Goal: Task Accomplishment & Management: Manage account settings

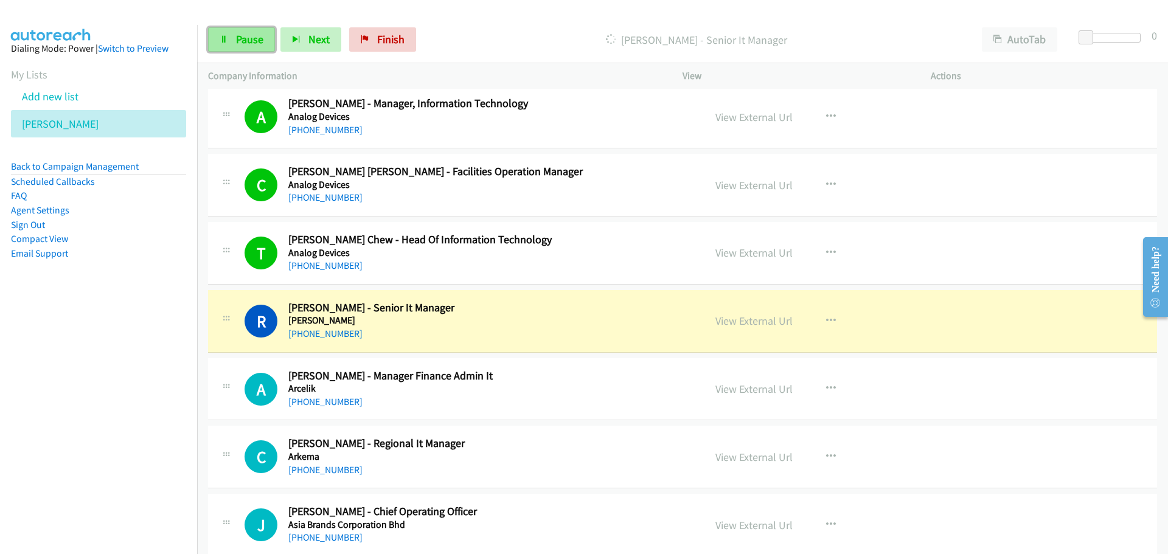
drag, startPoint x: 263, startPoint y: 38, endPoint x: 200, endPoint y: 59, distance: 66.6
click at [263, 38] on link "Pause" at bounding box center [241, 39] width 67 height 24
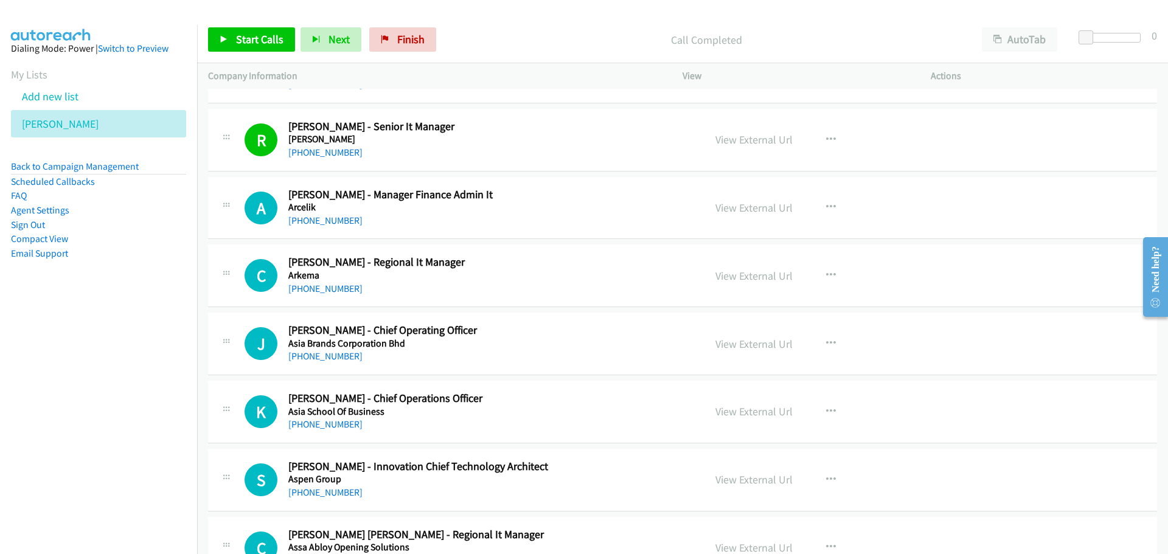
scroll to position [4867, 0]
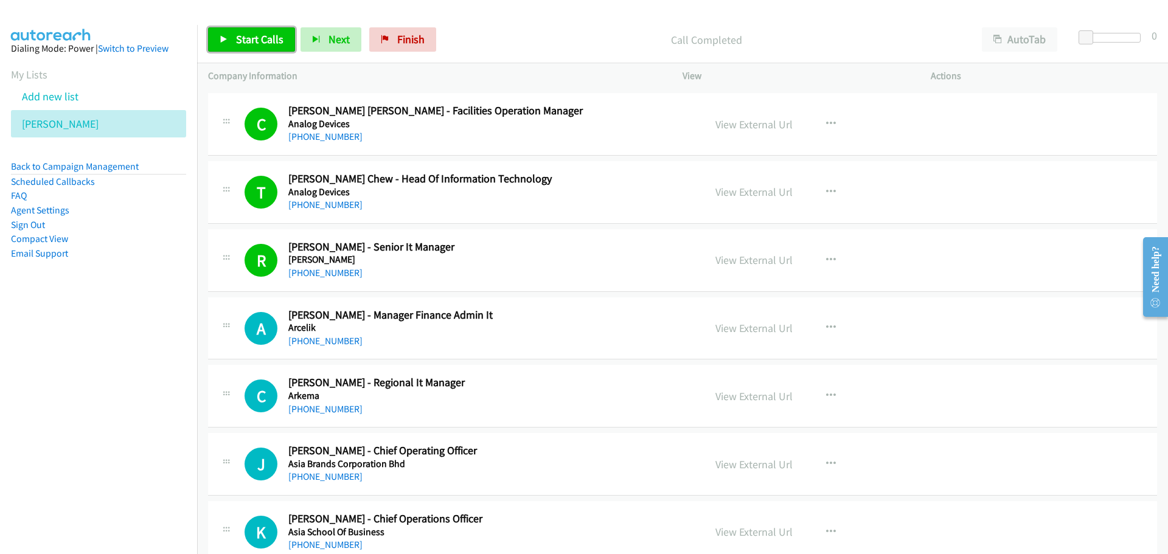
click at [250, 43] on span "Start Calls" at bounding box center [259, 39] width 47 height 14
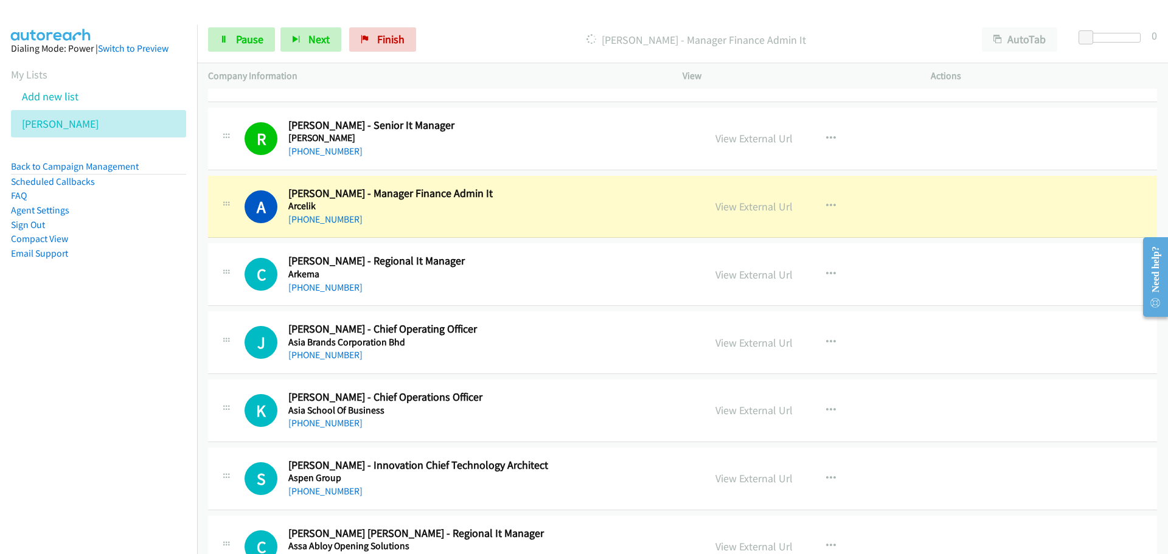
scroll to position [5050, 0]
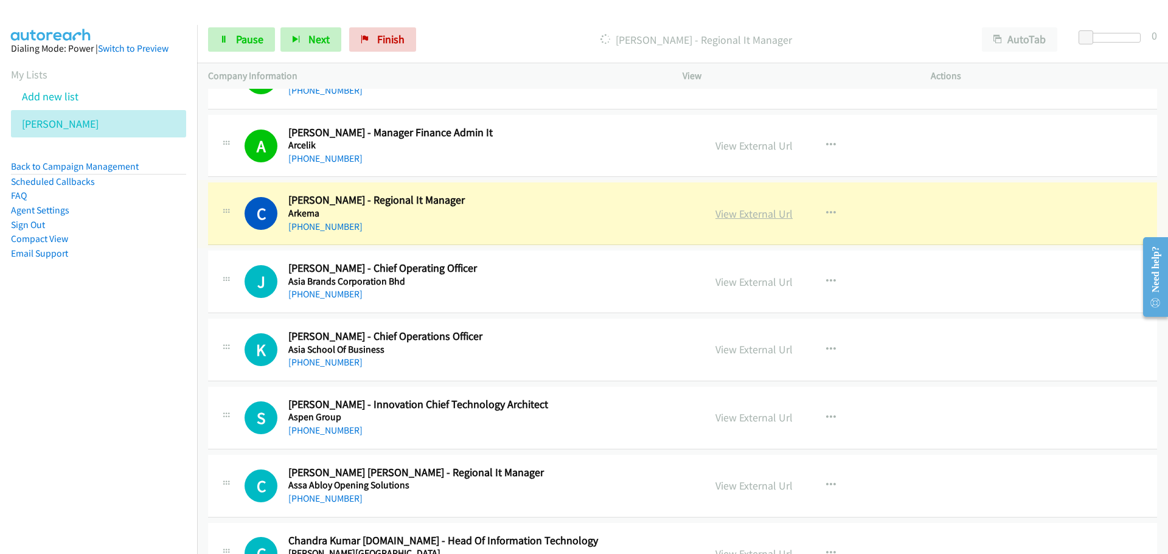
click at [725, 215] on link "View External Url" at bounding box center [753, 214] width 77 height 14
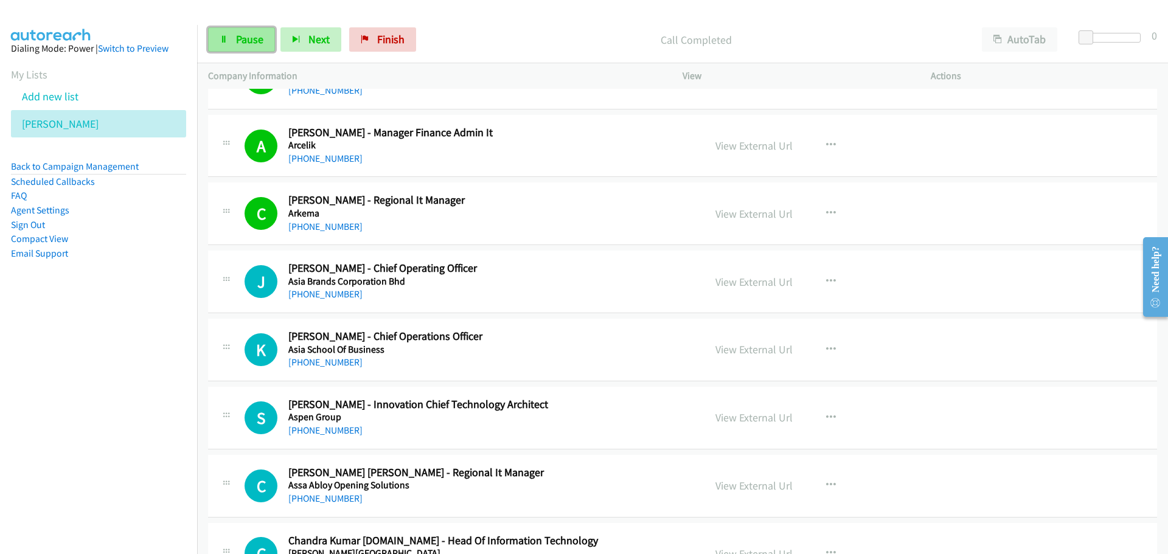
click at [225, 40] on icon at bounding box center [224, 40] width 9 height 9
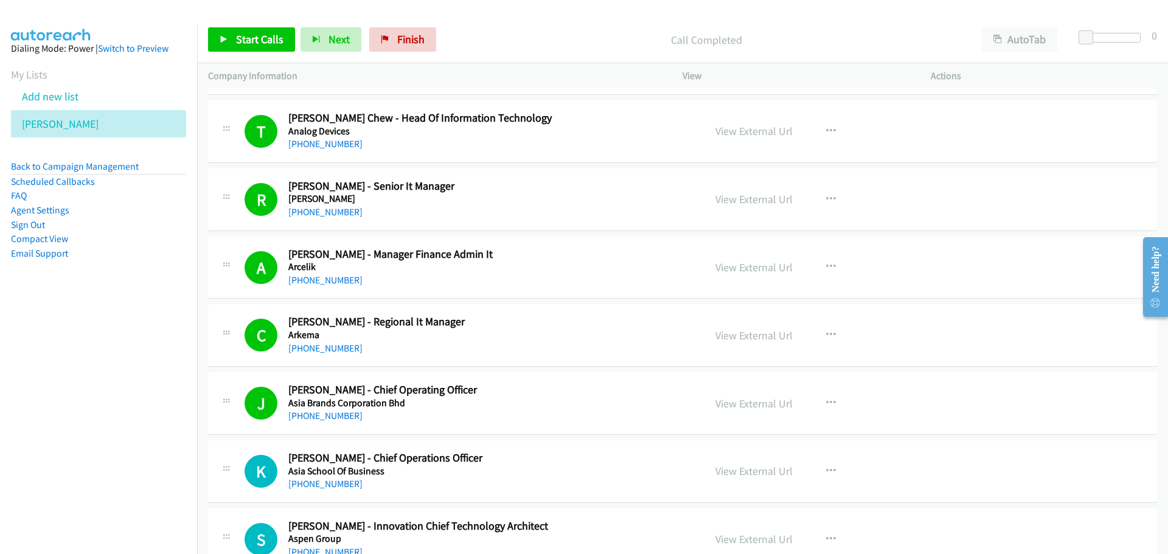
scroll to position [4867, 0]
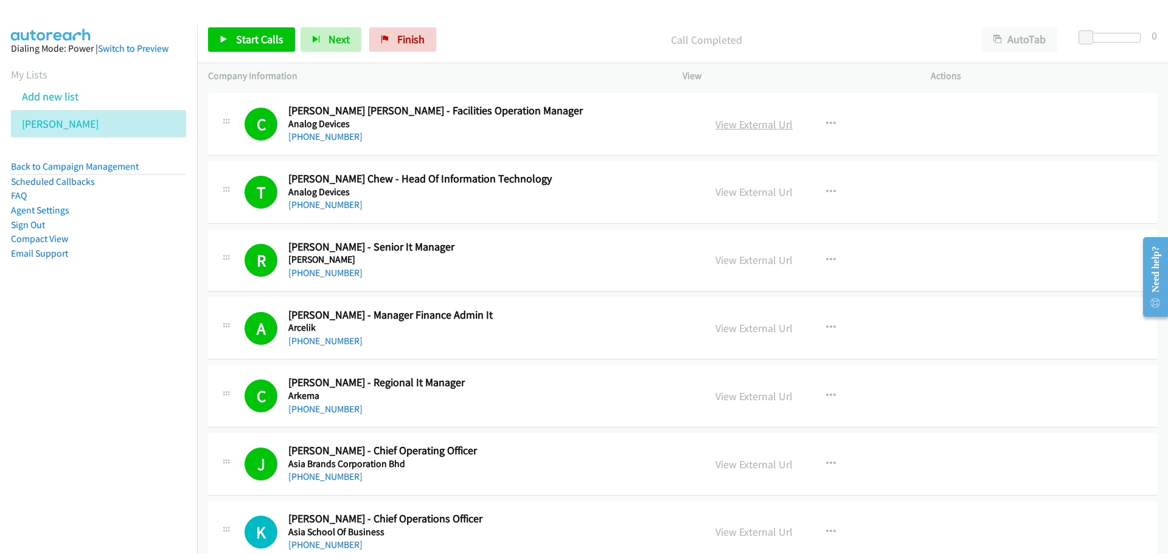
click at [753, 127] on link "View External Url" at bounding box center [753, 124] width 77 height 14
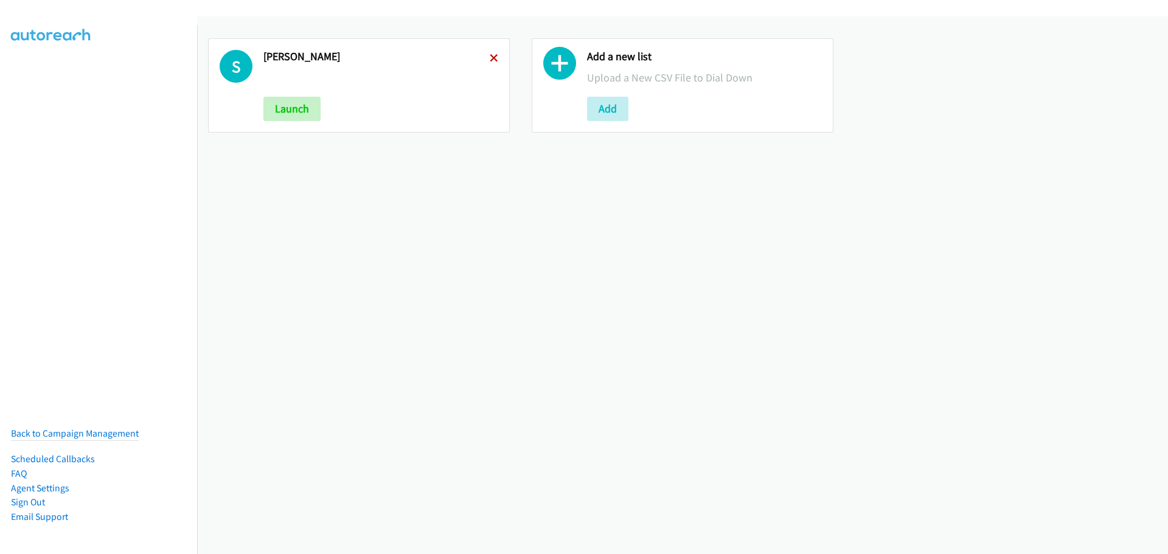
click at [490, 60] on icon at bounding box center [494, 59] width 9 height 9
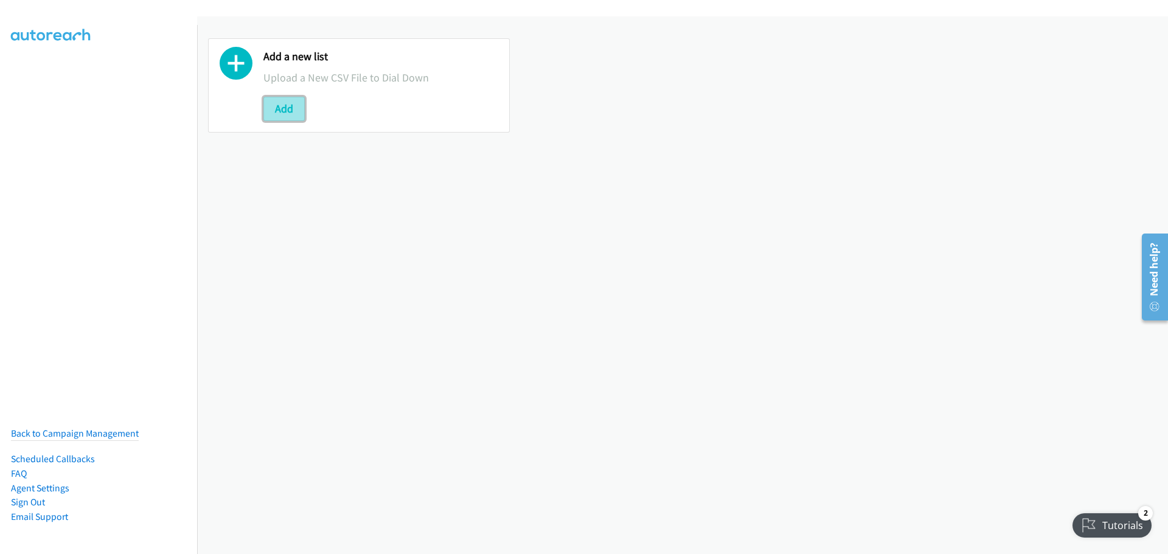
click at [291, 102] on button "Add" at bounding box center [283, 109] width 41 height 24
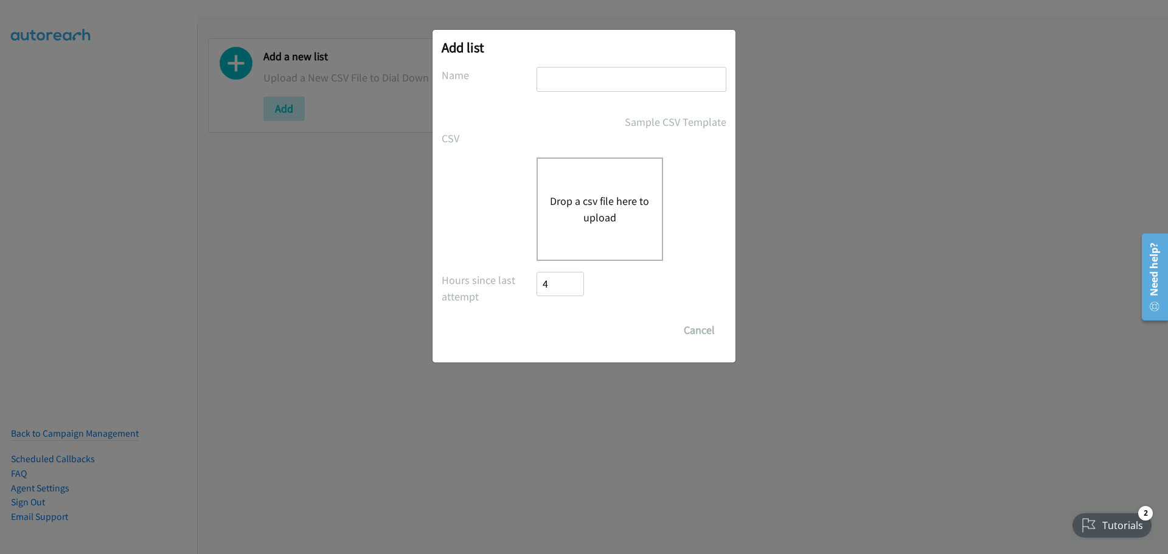
click at [587, 220] on button "Drop a csv file here to upload" at bounding box center [600, 209] width 100 height 33
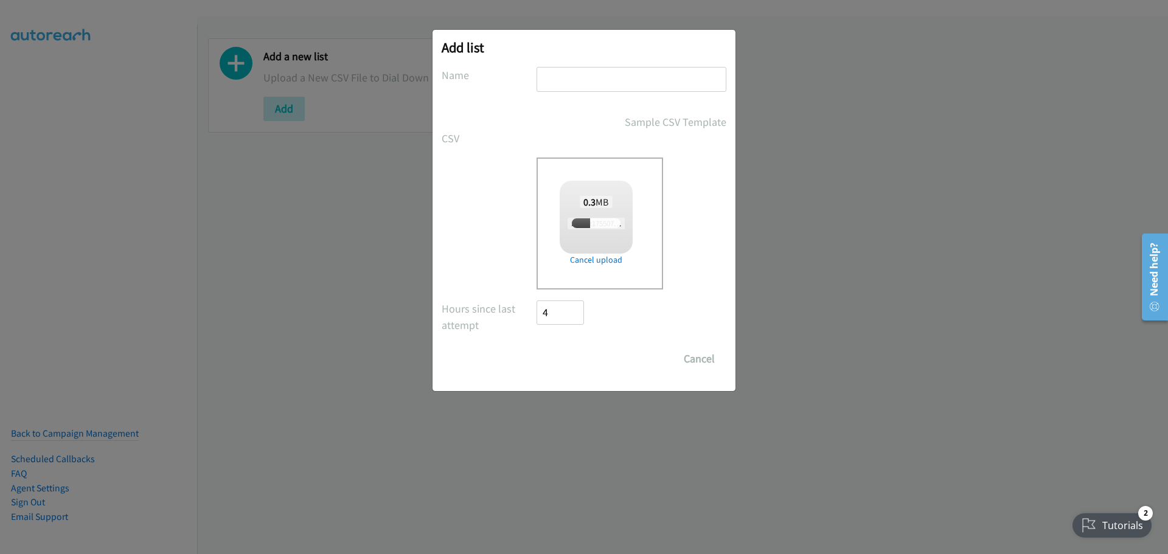
click at [565, 89] on input "text" at bounding box center [632, 79] width 190 height 25
type input "Ado"
checkbox input "true"
type input "Adobe"
click at [573, 357] on input "Save List" at bounding box center [569, 359] width 64 height 24
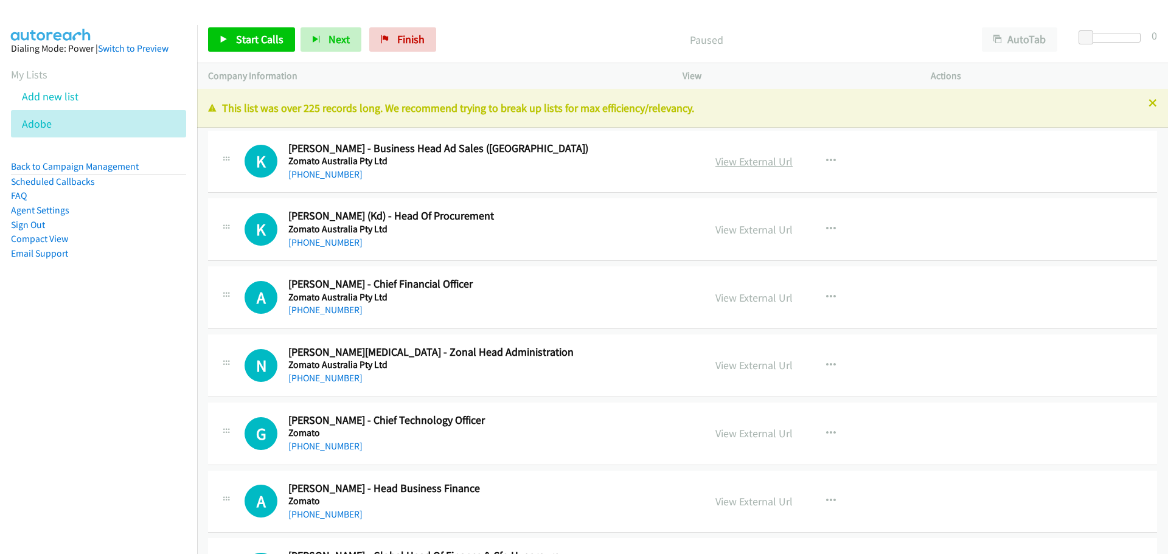
click at [765, 159] on link "View External Url" at bounding box center [753, 162] width 77 height 14
click at [745, 164] on link "View External Url" at bounding box center [753, 162] width 77 height 14
click at [272, 30] on link "Start Calls" at bounding box center [251, 39] width 87 height 24
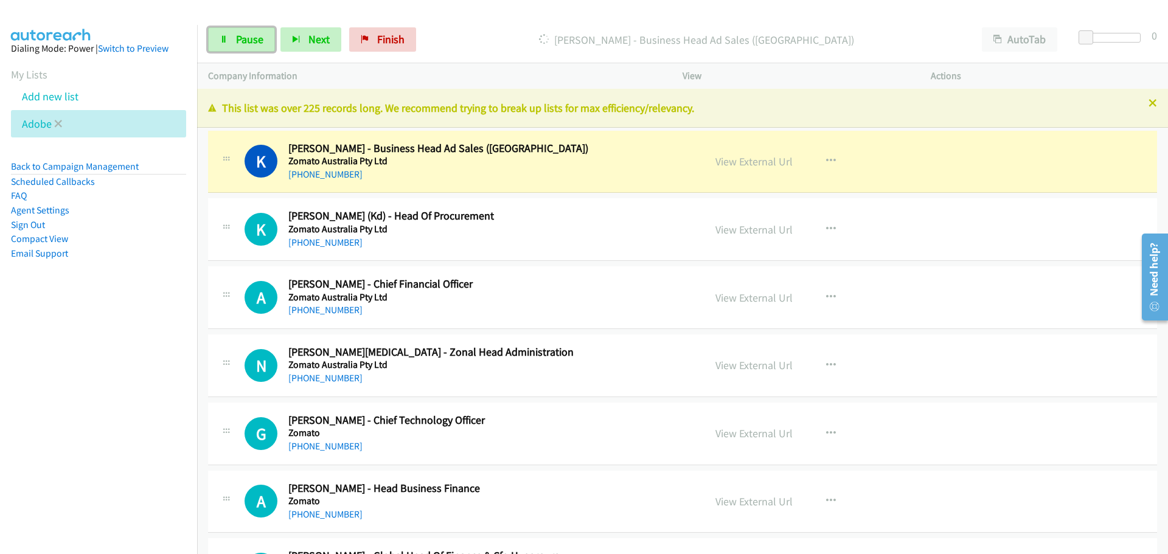
click at [237, 41] on span "Pause" at bounding box center [249, 39] width 27 height 14
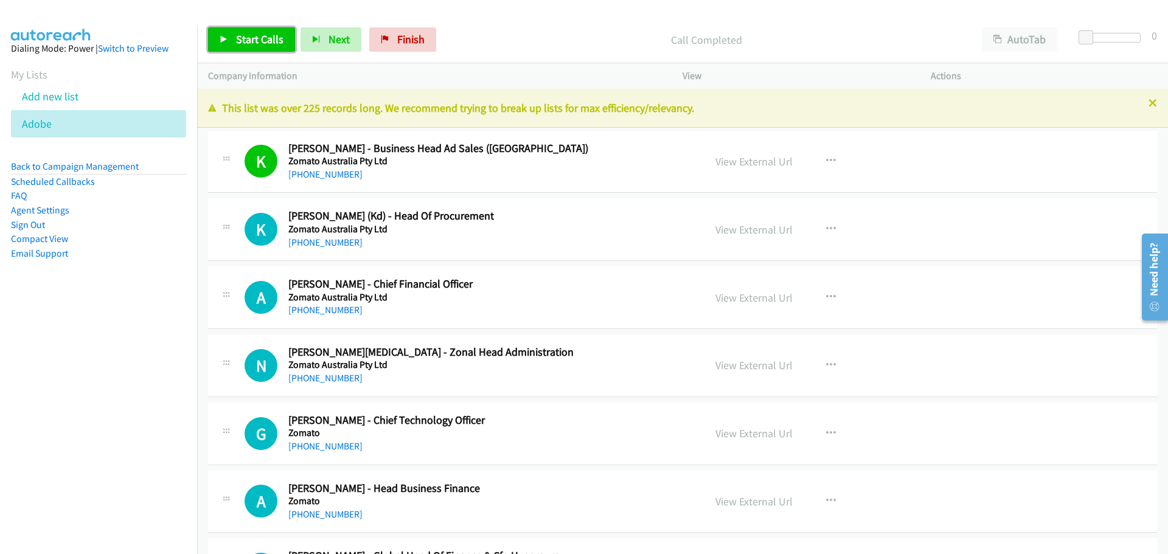
click at [259, 49] on link "Start Calls" at bounding box center [251, 39] width 87 height 24
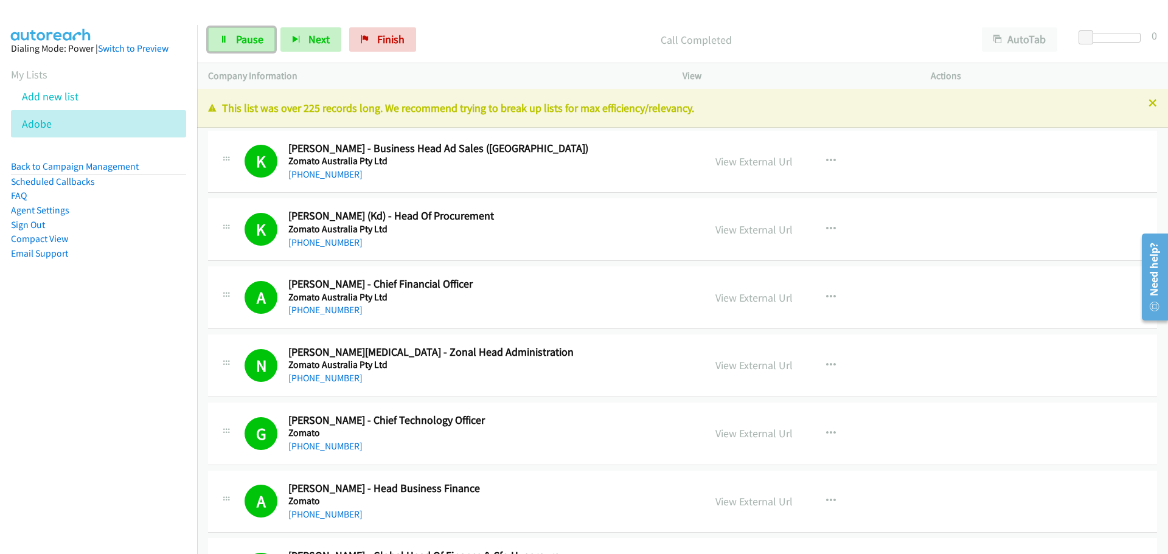
click at [236, 33] on span "Pause" at bounding box center [249, 39] width 27 height 14
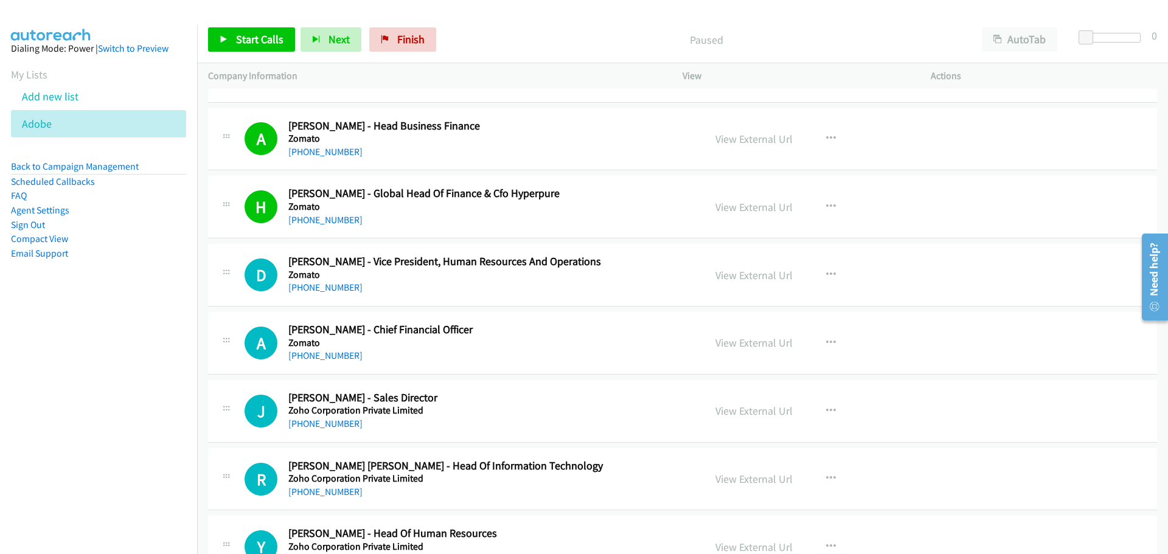
scroll to position [365, 0]
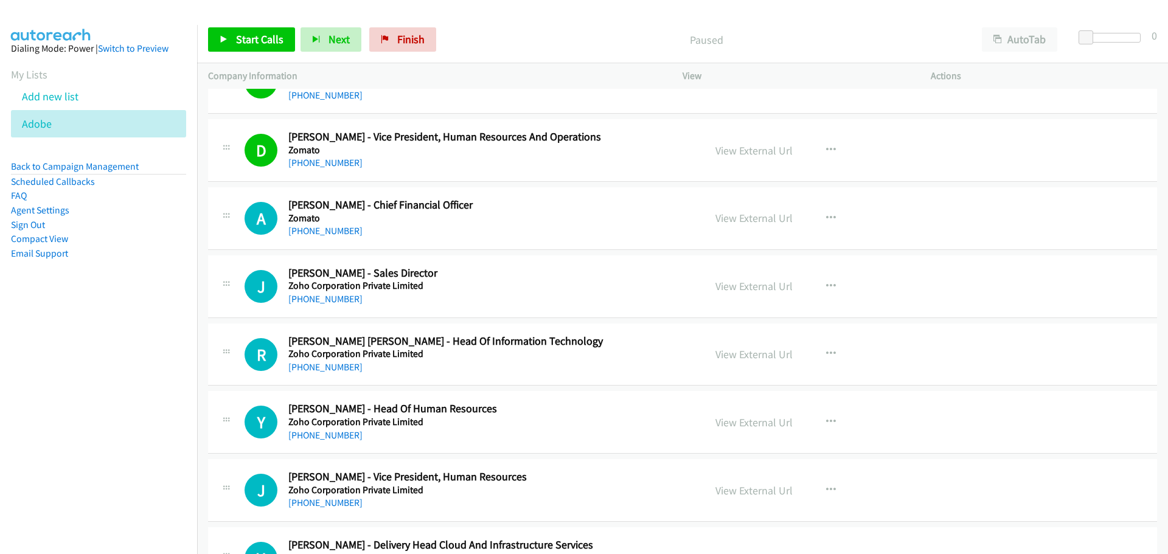
scroll to position [548, 0]
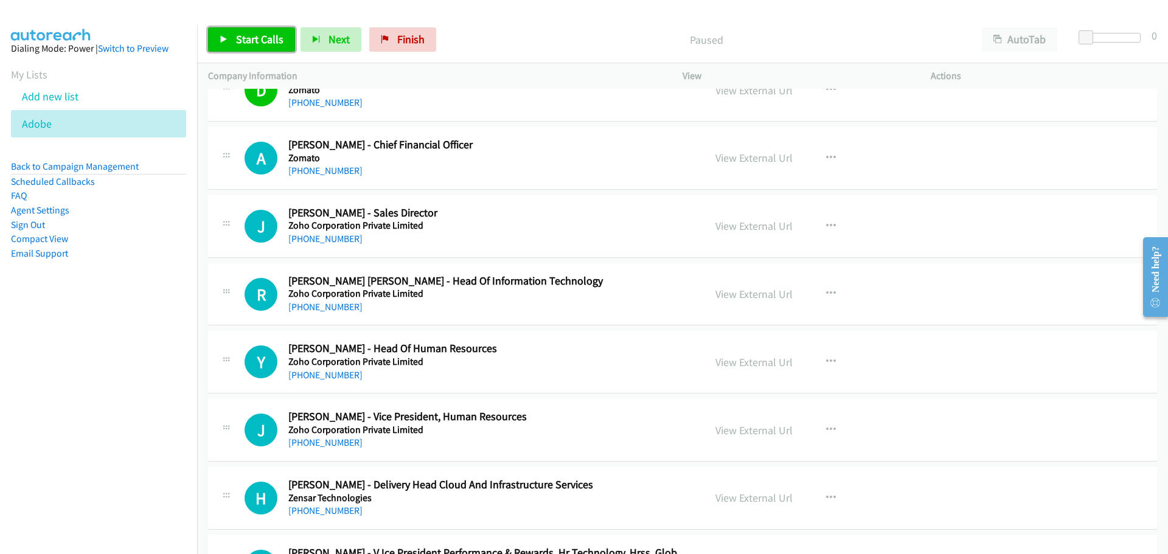
click at [245, 34] on span "Start Calls" at bounding box center [259, 39] width 47 height 14
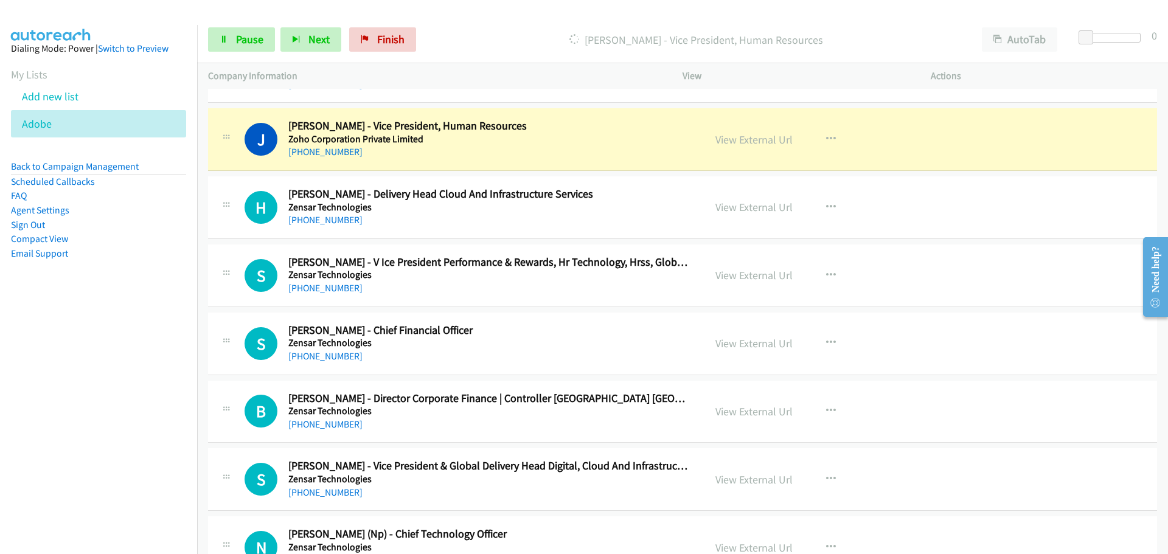
scroll to position [852, 0]
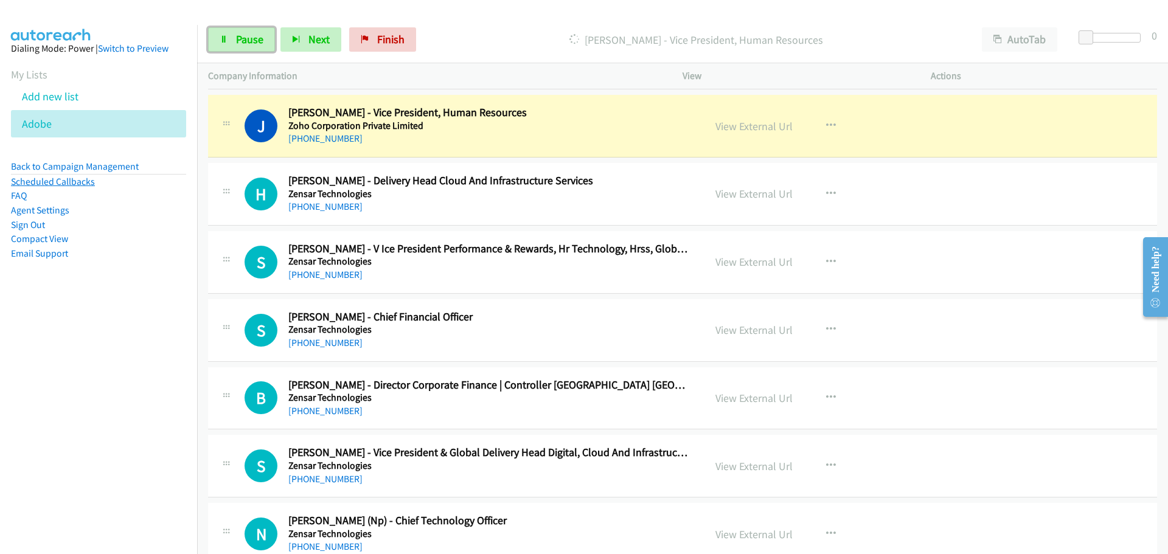
click at [233, 37] on link "Pause" at bounding box center [241, 39] width 67 height 24
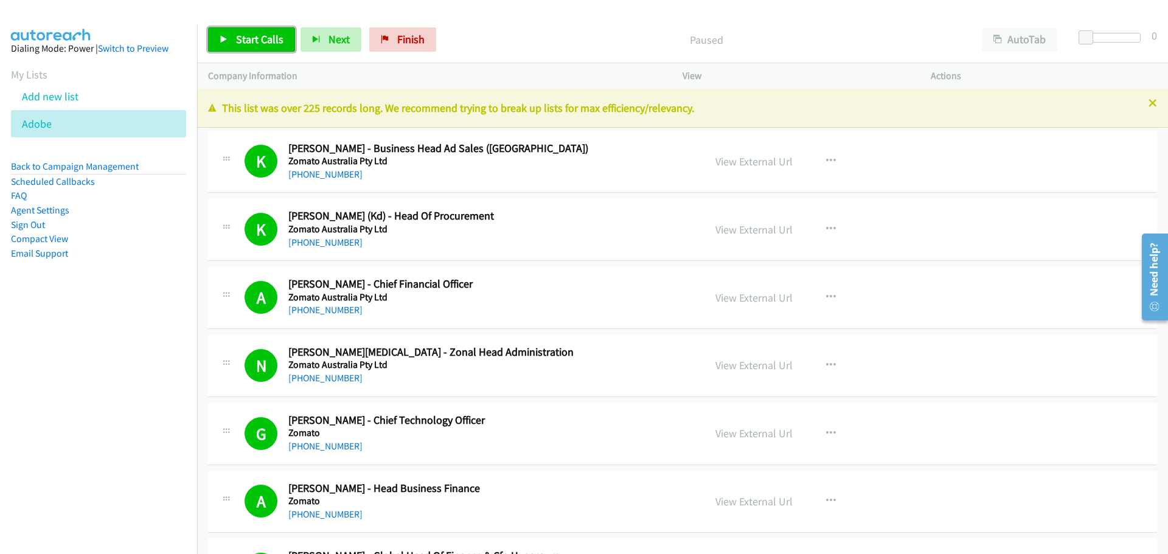
click at [255, 40] on span "Start Calls" at bounding box center [259, 39] width 47 height 14
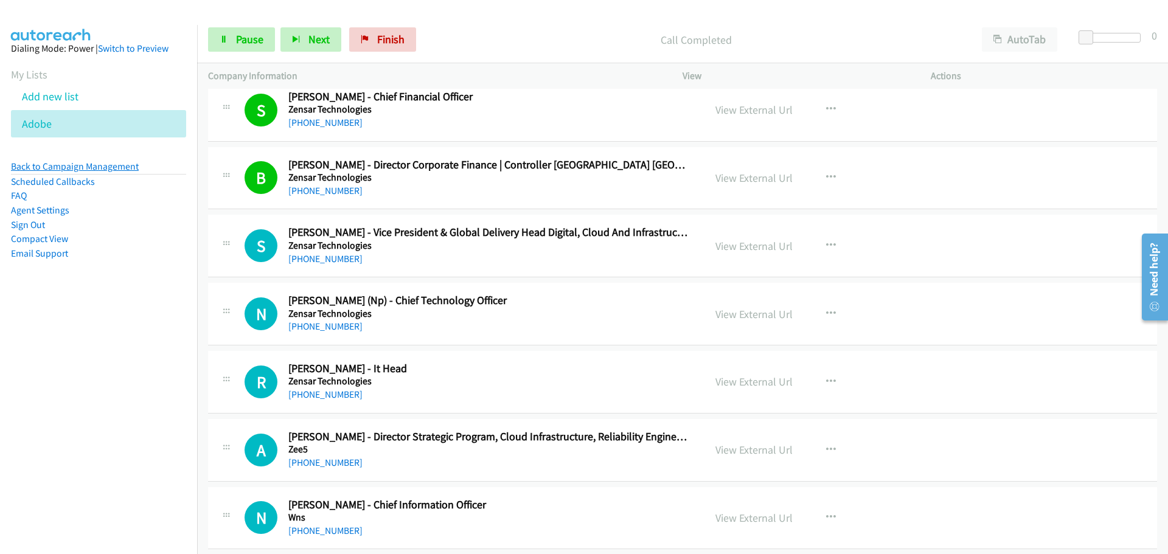
scroll to position [1095, 0]
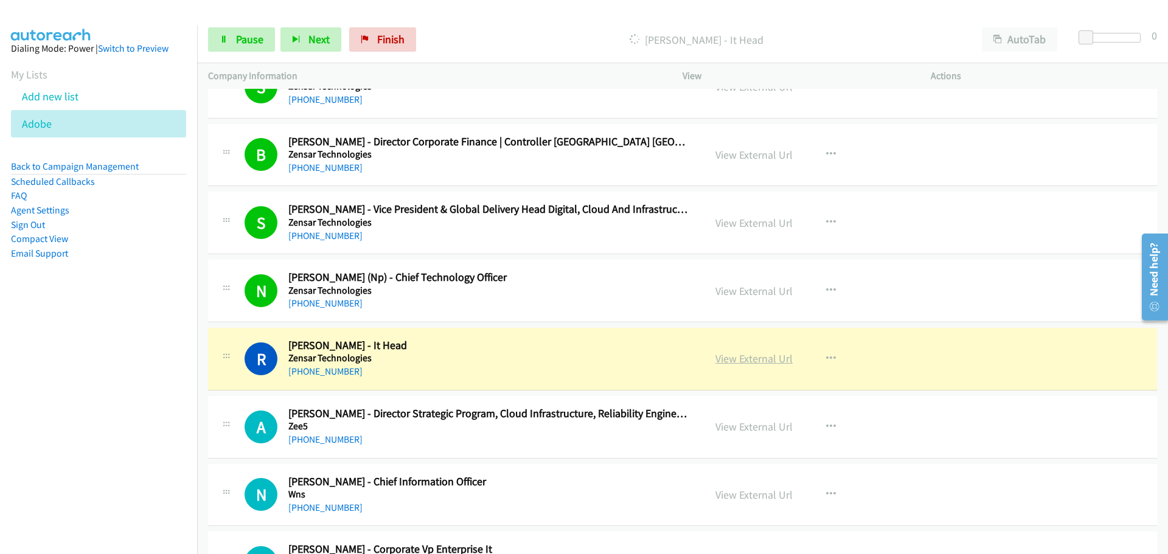
click at [756, 361] on link "View External Url" at bounding box center [753, 359] width 77 height 14
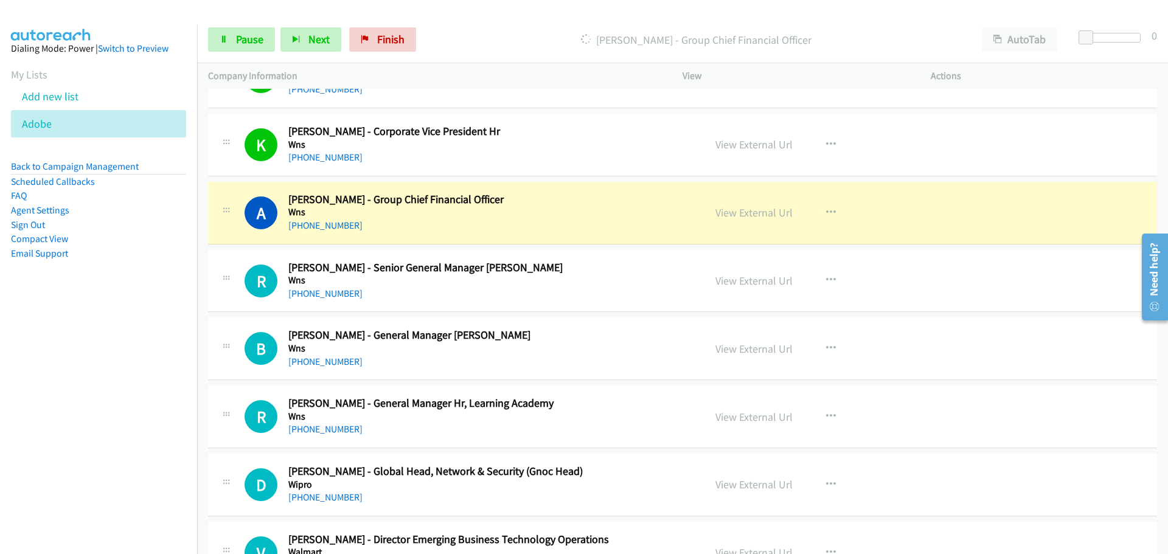
scroll to position [2799, 0]
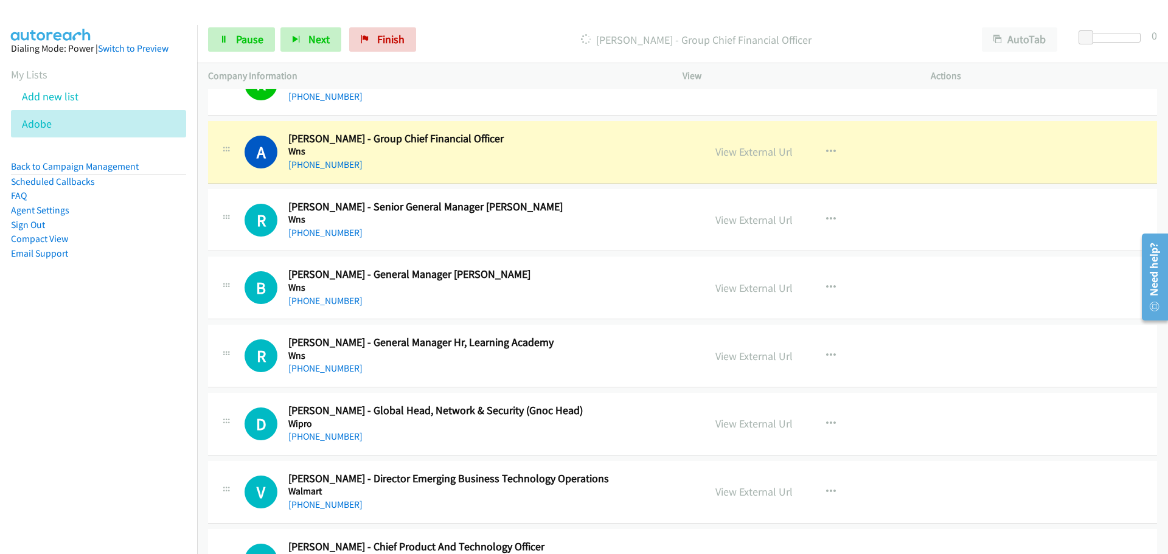
drag, startPoint x: 739, startPoint y: 153, endPoint x: 569, endPoint y: 206, distance: 177.2
click at [733, 155] on link "View External Url" at bounding box center [753, 152] width 77 height 14
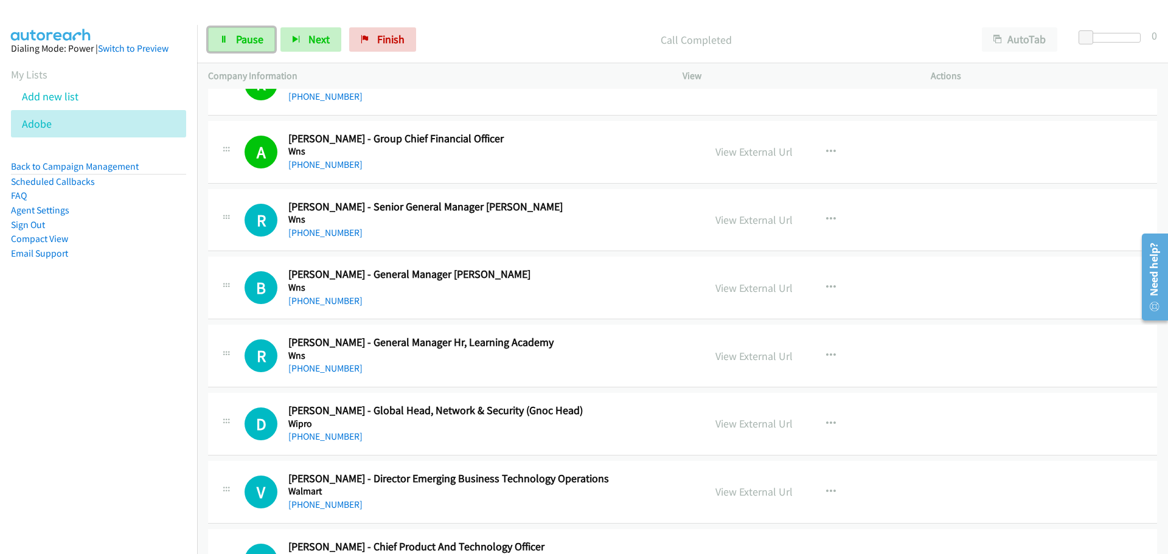
click at [242, 41] on span "Pause" at bounding box center [249, 39] width 27 height 14
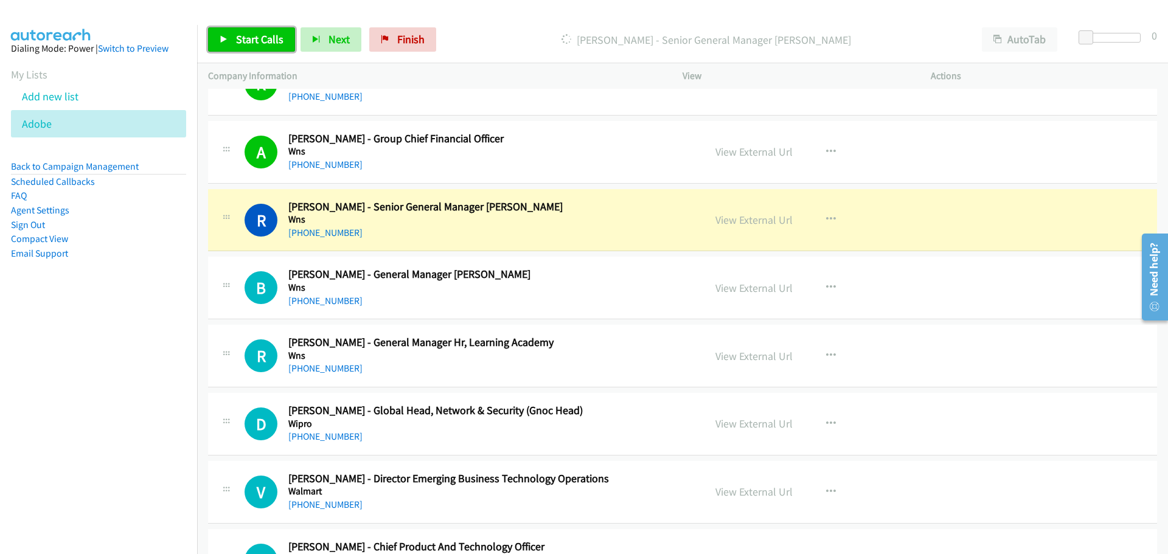
click at [259, 35] on span "Start Calls" at bounding box center [259, 39] width 47 height 14
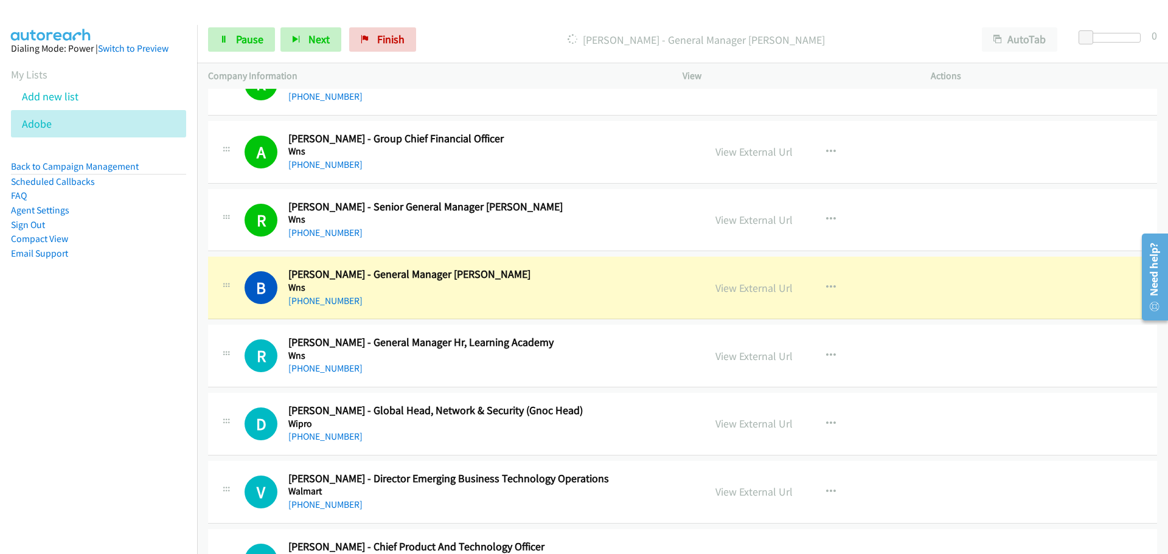
drag, startPoint x: 756, startPoint y: 289, endPoint x: 748, endPoint y: 279, distance: 12.2
click at [756, 289] on link "View External Url" at bounding box center [753, 288] width 77 height 14
click at [237, 36] on span "Pause" at bounding box center [249, 39] width 27 height 14
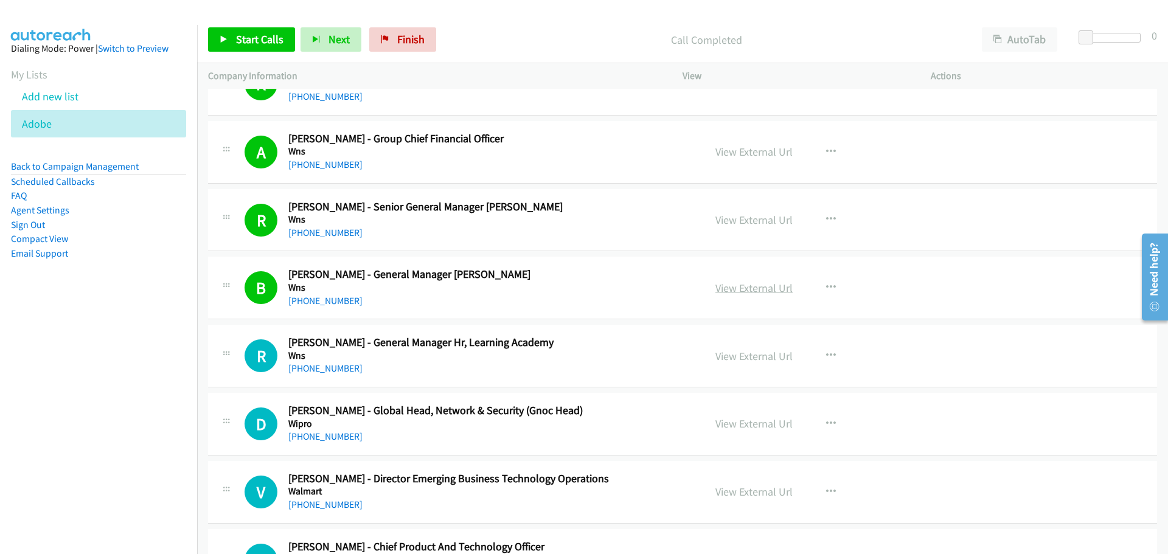
click at [720, 294] on link "View External Url" at bounding box center [753, 288] width 77 height 14
